Goal: Navigation & Orientation: Find specific page/section

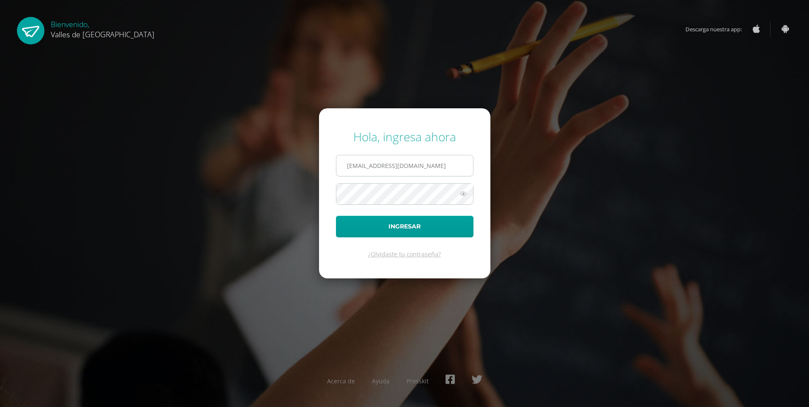
type input "miadelacerda@colegiovalles.com"
click at [408, 236] on button "Ingresar" at bounding box center [405, 227] width 138 height 22
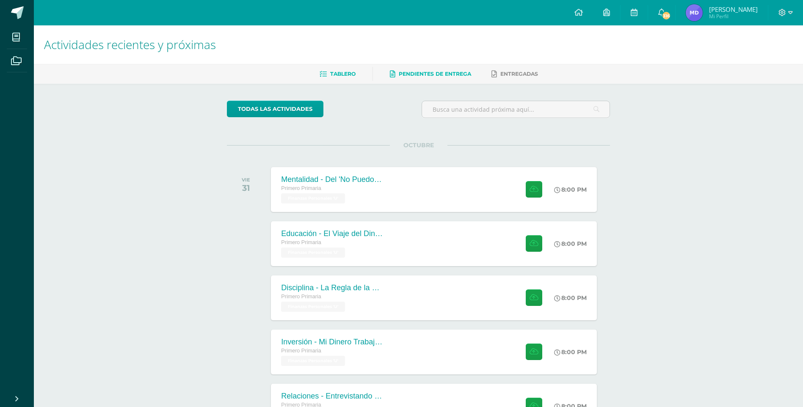
click at [422, 73] on span "Pendientes de entrega" at bounding box center [435, 74] width 72 height 6
click at [521, 74] on span "Entregadas" at bounding box center [519, 74] width 38 height 6
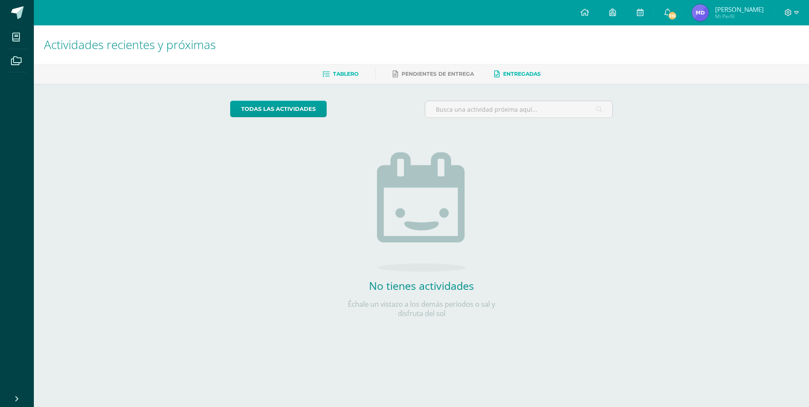
click at [333, 73] on span "Tablero" at bounding box center [345, 74] width 25 height 6
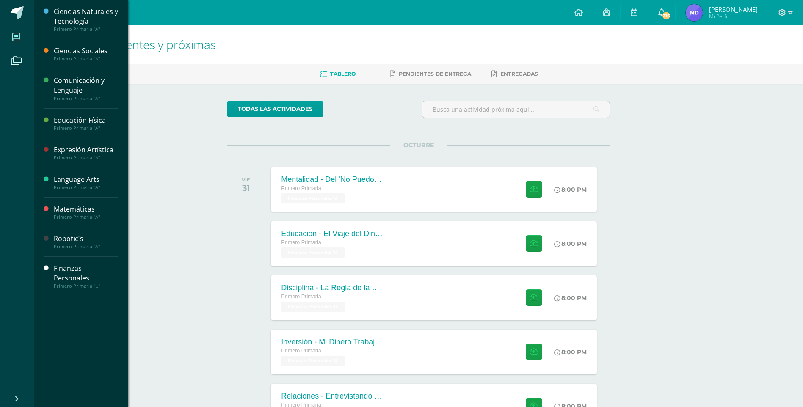
click at [15, 38] on icon at bounding box center [16, 37] width 8 height 8
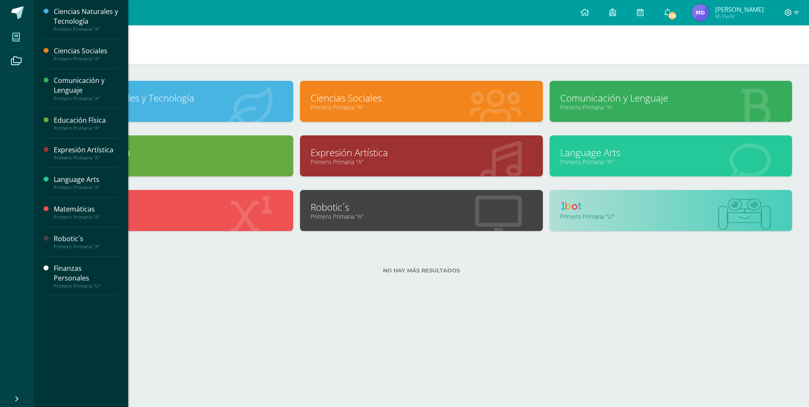
click at [377, 209] on link "Robotic´s" at bounding box center [421, 207] width 221 height 13
